Goal: Information Seeking & Learning: Learn about a topic

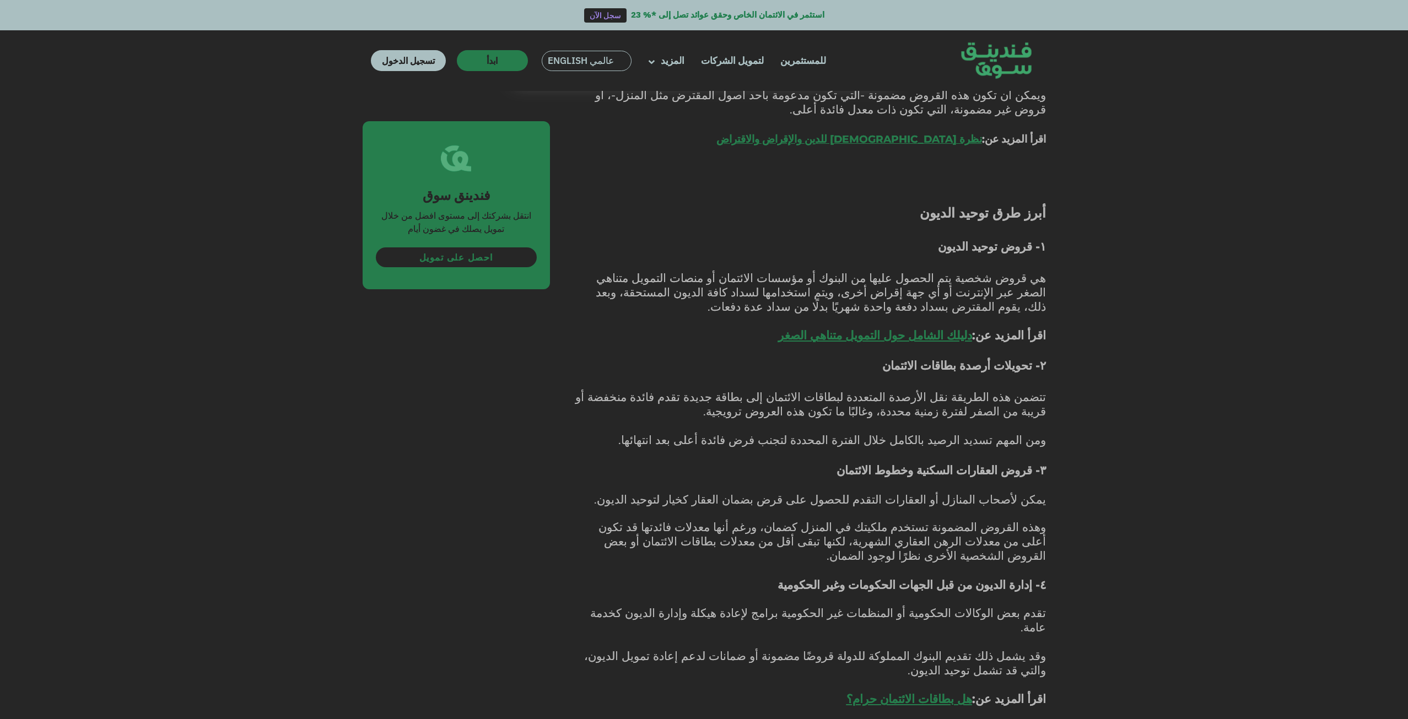
scroll to position [1047, 0]
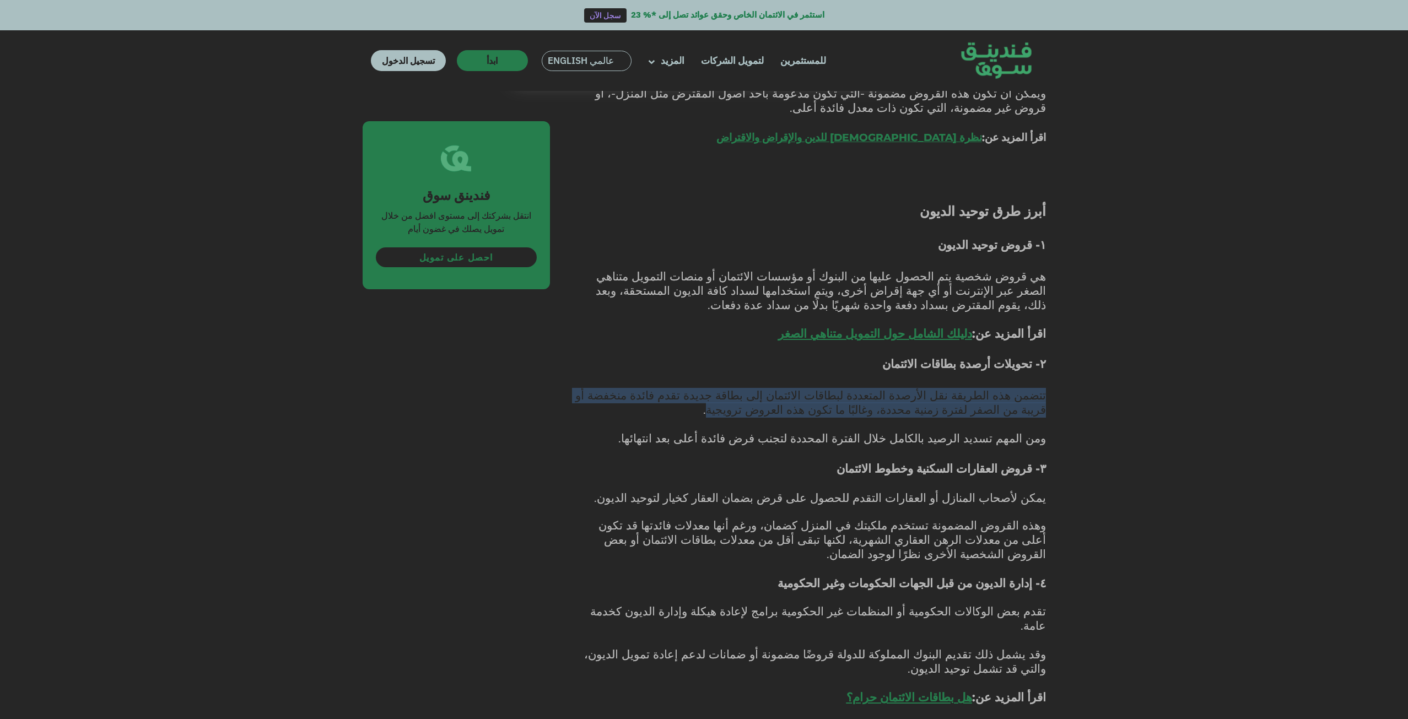
drag, startPoint x: 1051, startPoint y: 391, endPoint x: 878, endPoint y: 407, distance: 173.3
click at [878, 407] on div "الصفحة الرئيسية المدونة تمويل الأعمال [DATE] ١ ٢" at bounding box center [704, 605] width 1408 height 3106
copy span "تتضمن هذه الطريقة نقل الأرصدة المتعددة لبطاقات الائتمان إلى بطاقة جديدة تقدم فا…"
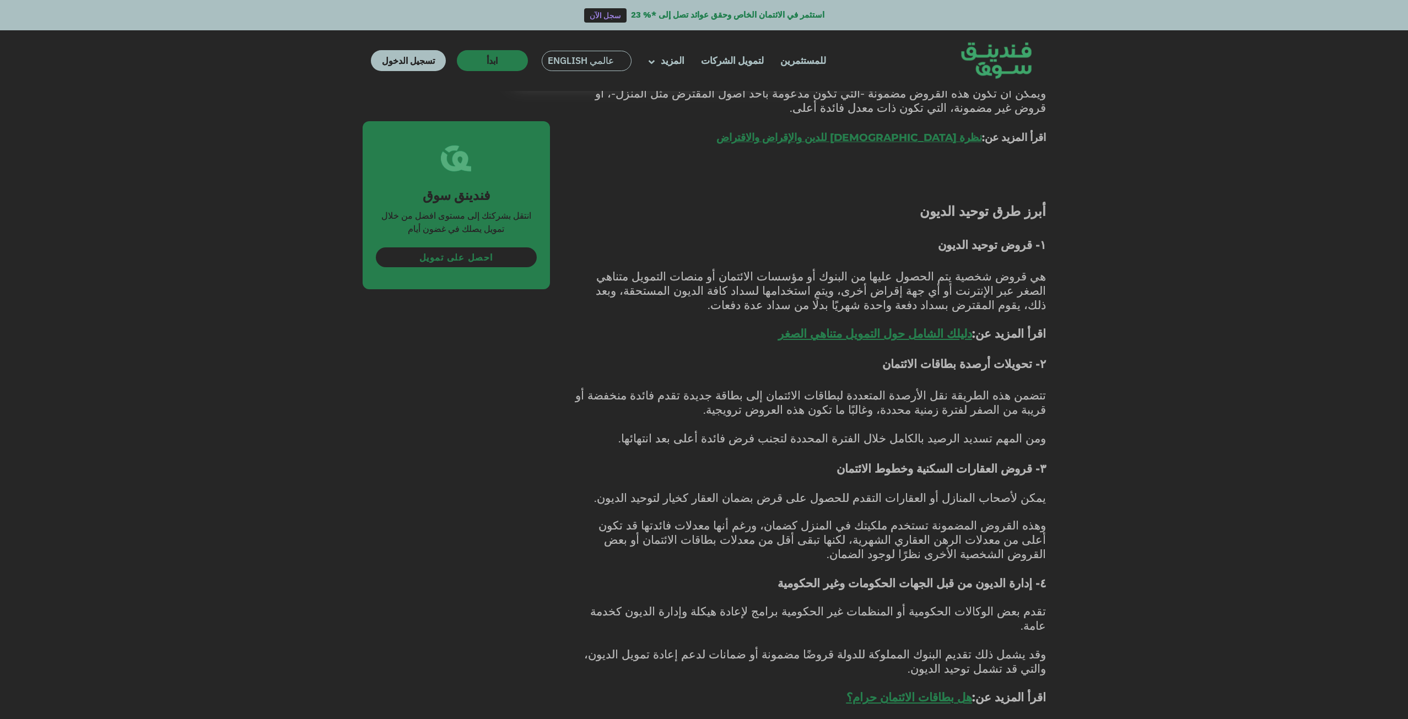
click at [1099, 236] on div "الصفحة الرئيسية المدونة تمويل الأعمال [DATE] ١ ٢" at bounding box center [704, 605] width 1408 height 3106
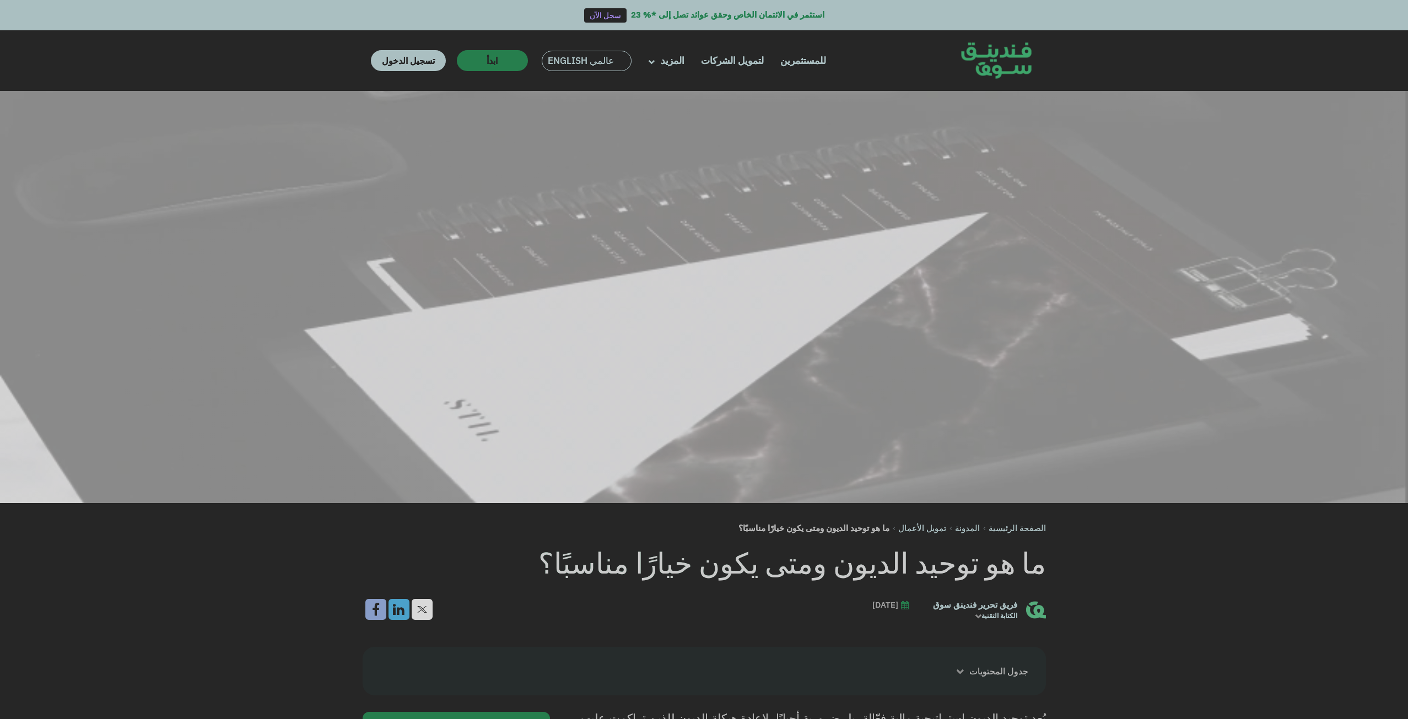
scroll to position [496, 0]
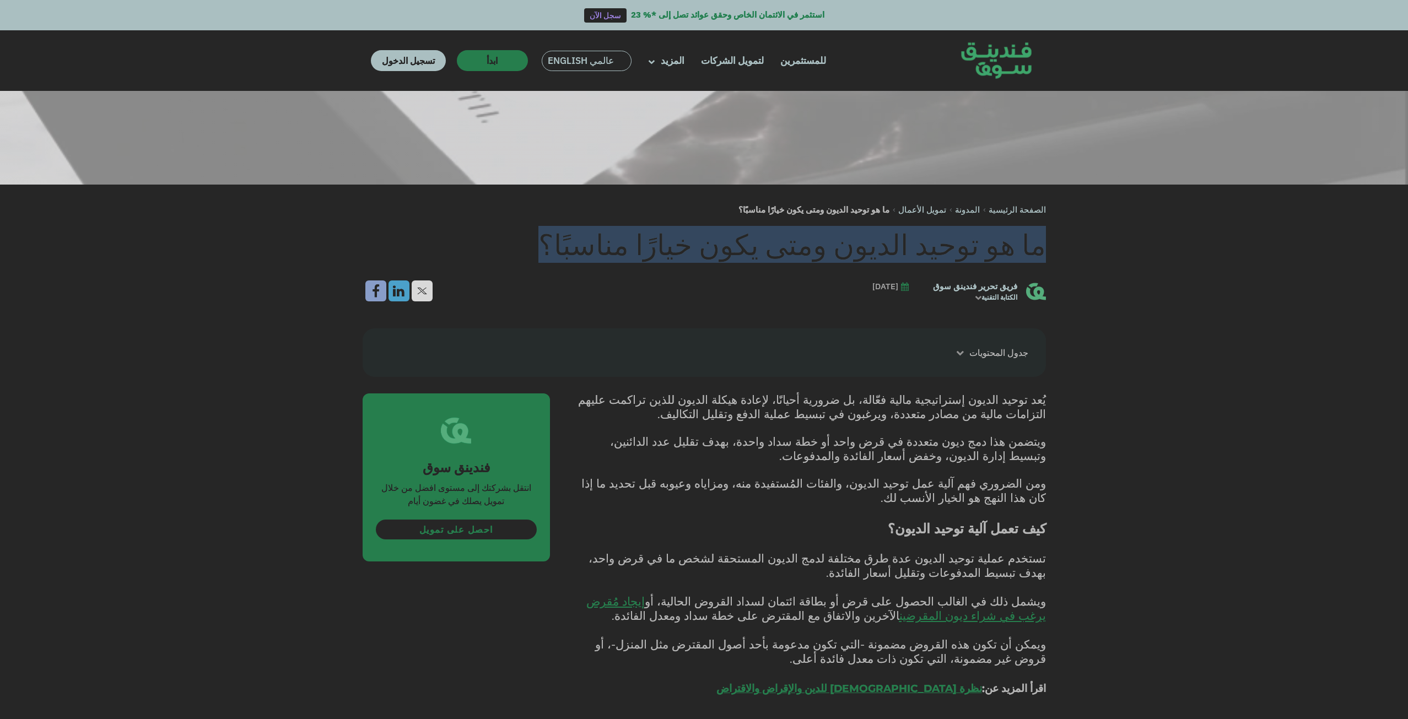
drag, startPoint x: 1056, startPoint y: 252, endPoint x: 588, endPoint y: 246, distance: 468.5
copy h1 "ما هو توحيد الديون ومتى يكون خيارًا مناسبًا؟"
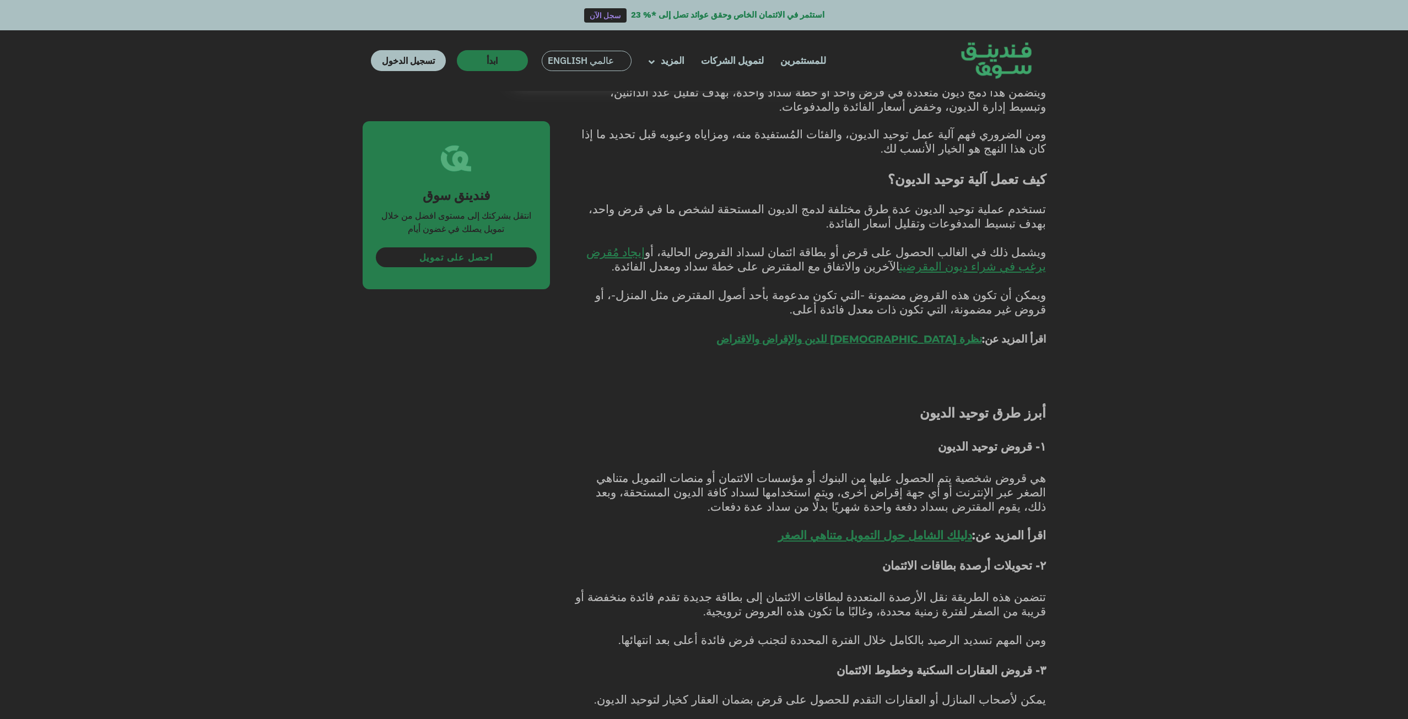
scroll to position [882, 0]
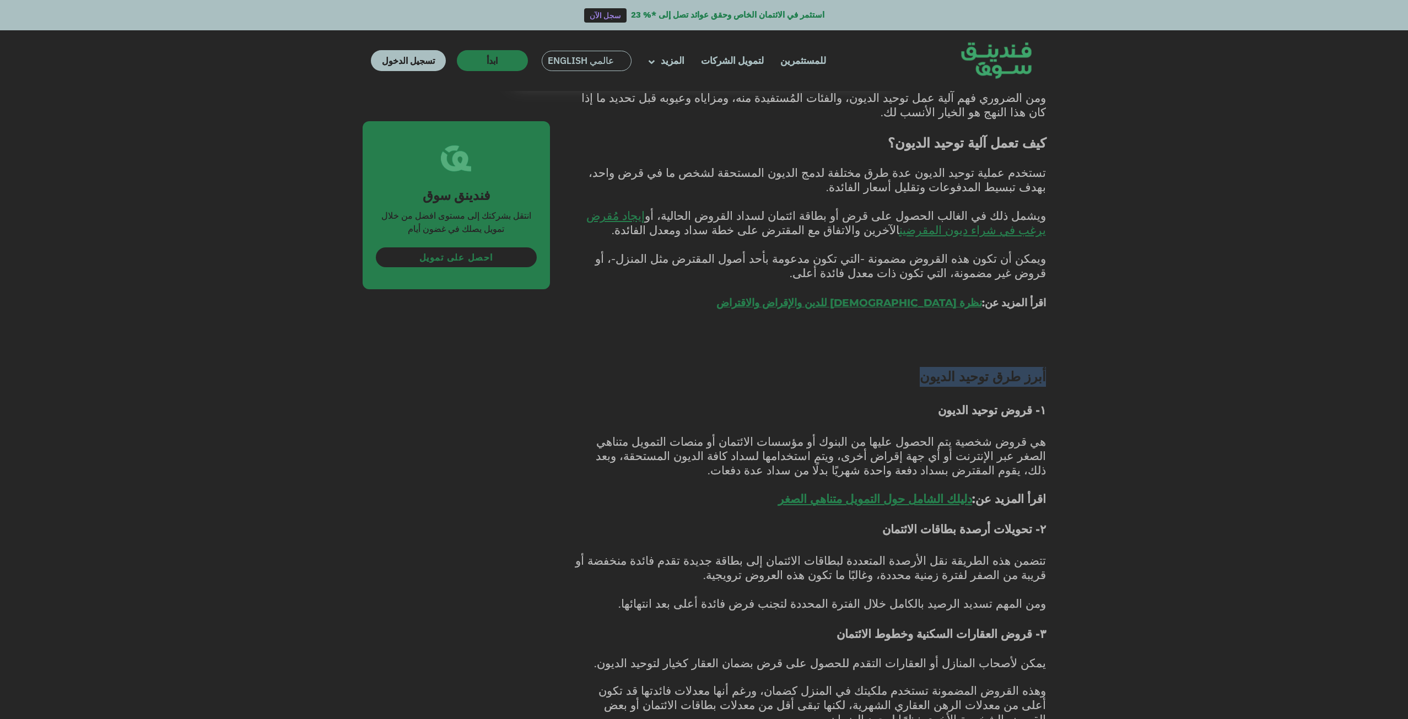
drag, startPoint x: 1064, startPoint y: 372, endPoint x: 936, endPoint y: 369, distance: 127.4
copy span "أبرز طرق توحيد الديون"
drag, startPoint x: 1032, startPoint y: 531, endPoint x: 909, endPoint y: 531, distance: 122.9
click at [909, 531] on h3 "۲- تحويلات أرصدة بطاقات الائتمان" at bounding box center [810, 537] width 471 height 33
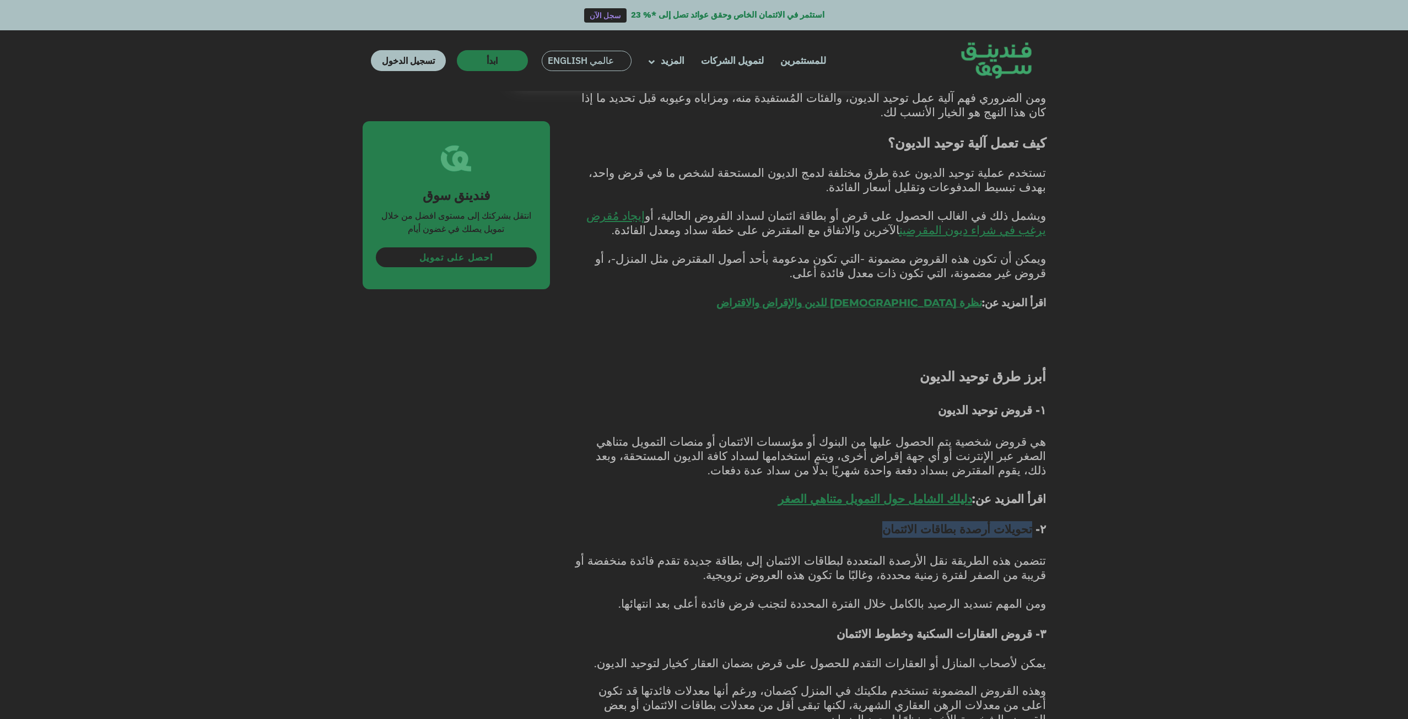
copy span "تحويلات أرصدة بطاقات الائتمان"
drag, startPoint x: 1051, startPoint y: 374, endPoint x: 938, endPoint y: 380, distance: 113.2
copy span "أبرز طرق توحيد الديون"
drag, startPoint x: 1030, startPoint y: 528, endPoint x: 891, endPoint y: 530, distance: 138.9
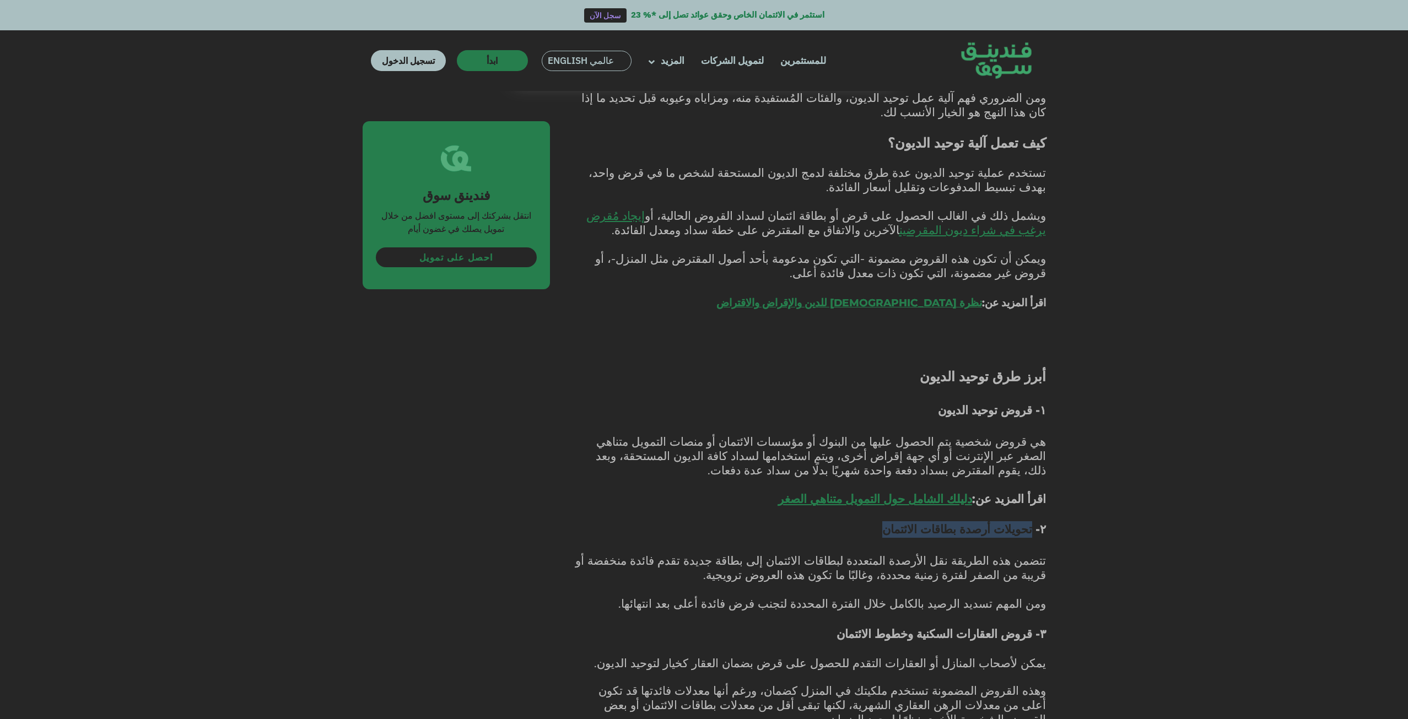
click at [891, 530] on h3 "۲- تحويلات أرصدة بطاقات الائتمان" at bounding box center [810, 537] width 471 height 33
copy span "تحويلات أرصدة بطاقات الائتمان"
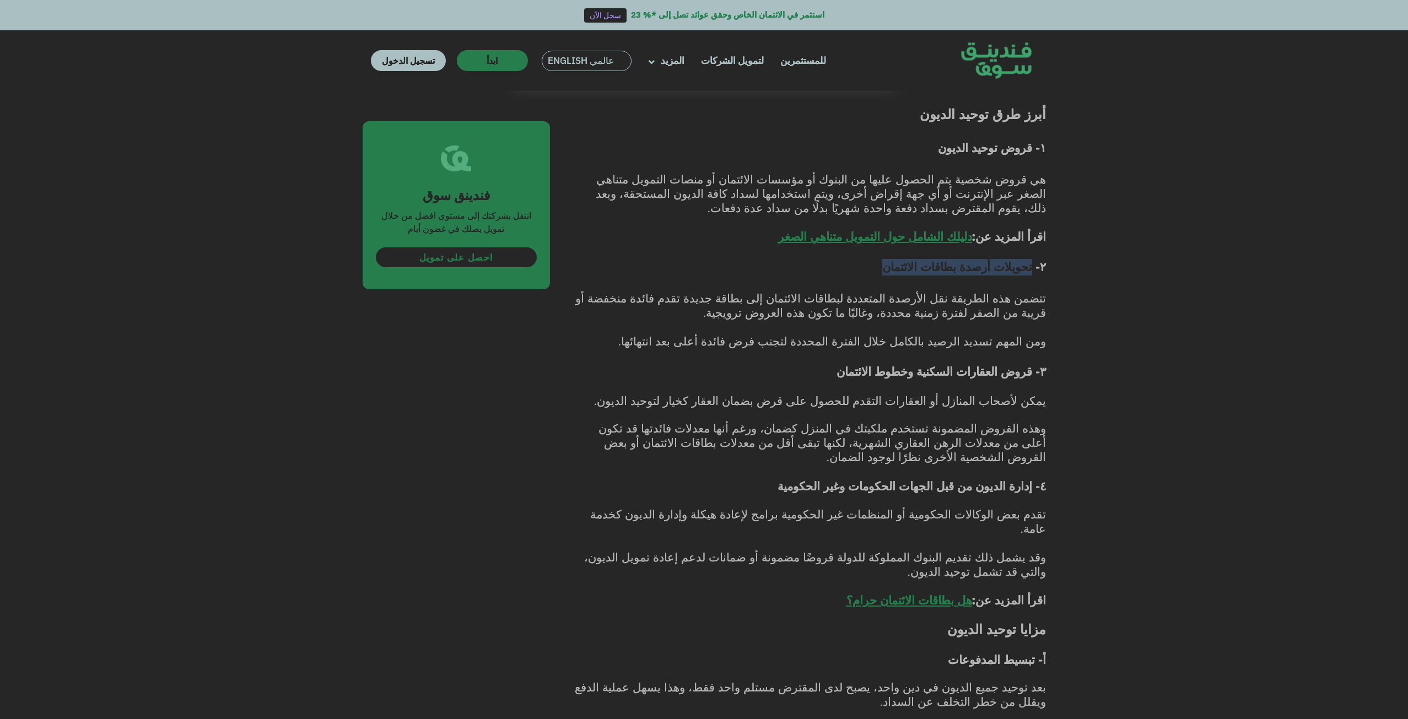
scroll to position [1157, 0]
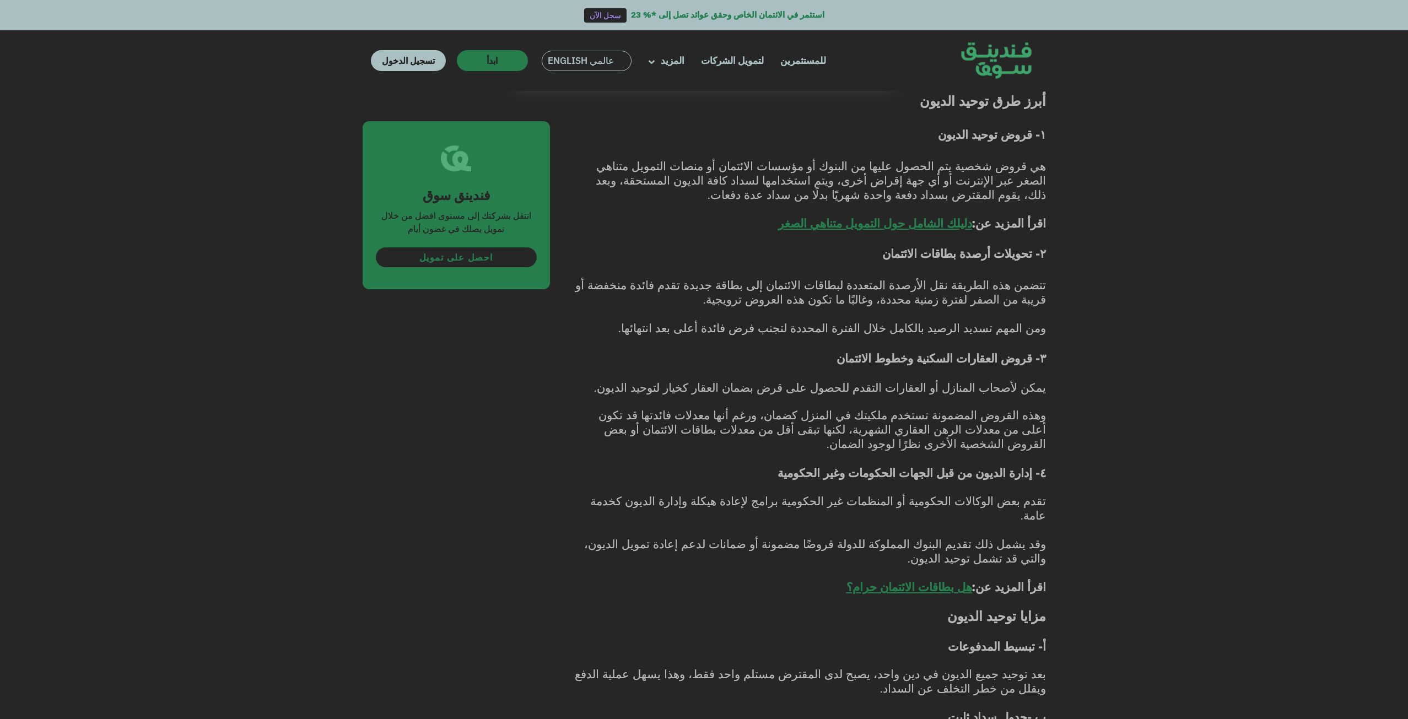
click at [1083, 383] on div "الصفحة الرئيسية المدونة تمويل الأعمال [DATE] ١ ٢" at bounding box center [704, 495] width 1408 height 3106
drag, startPoint x: 1042, startPoint y: 328, endPoint x: 717, endPoint y: 332, distance: 325.2
click at [717, 332] on span "ومن المهم تسديد الرصيد بالكامل خلال الفترة المحددة لتجنب فرض فائدة أعلى بعد انت…" at bounding box center [832, 328] width 428 height 14
copy span "من المهم تسديد الرصيد بالكامل خلال الفترة المحددة لتجنب فرض فائدة أعلى بعد انته…"
